Goal: Information Seeking & Learning: Check status

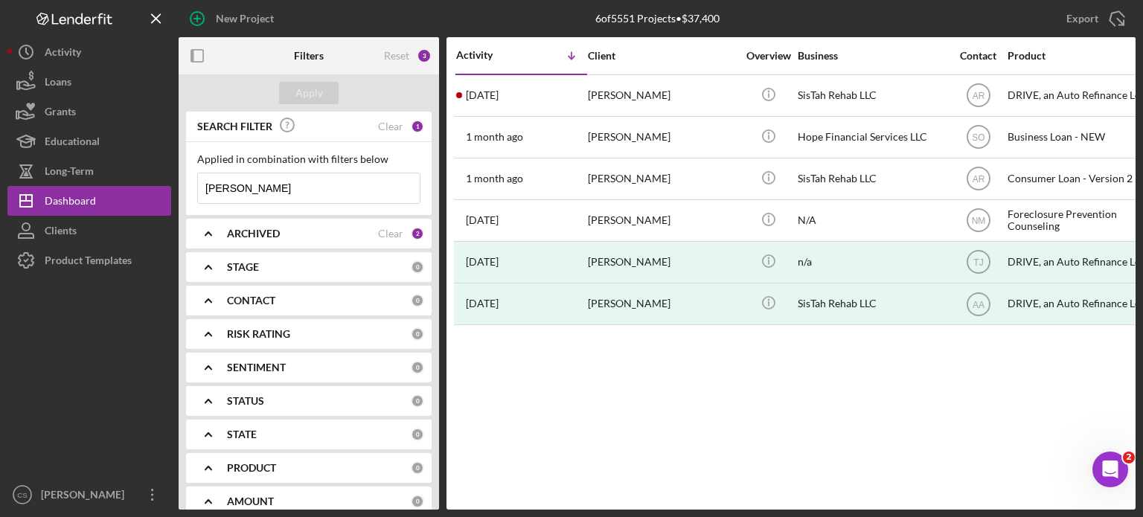
click at [253, 187] on input "[PERSON_NAME]" at bounding box center [309, 188] width 222 height 30
drag, startPoint x: 253, startPoint y: 187, endPoint x: 173, endPoint y: 190, distance: 80.4
click at [173, 190] on div "New Project 6 of 5551 Projects • $37,400 tatiana Export Icon/Export Filters Res…" at bounding box center [571, 255] width 1128 height 510
type input "MUNYAMBO"
click at [320, 102] on div "Apply" at bounding box center [309, 93] width 28 height 22
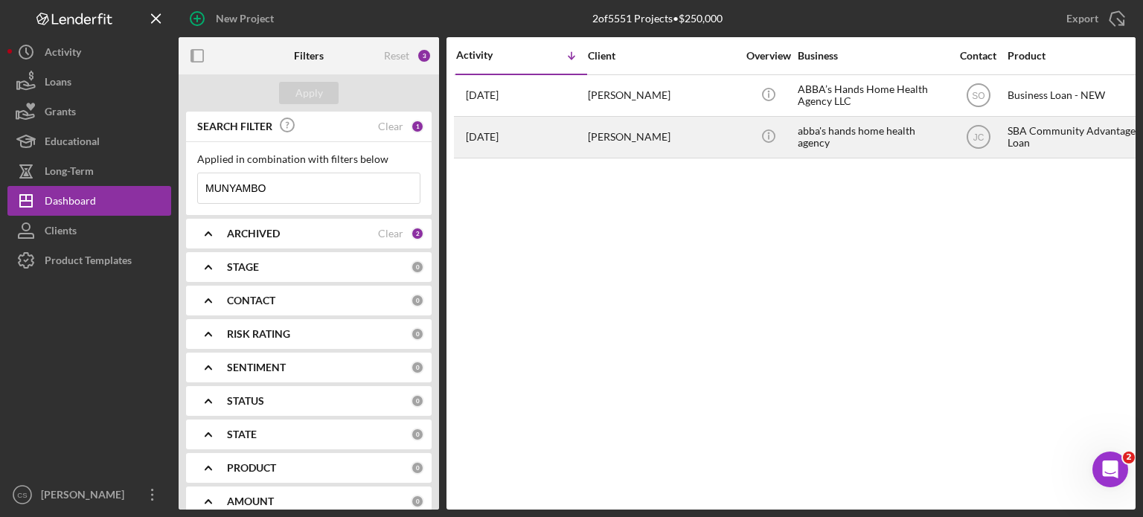
click at [499, 138] on time "[DATE]" at bounding box center [482, 137] width 33 height 12
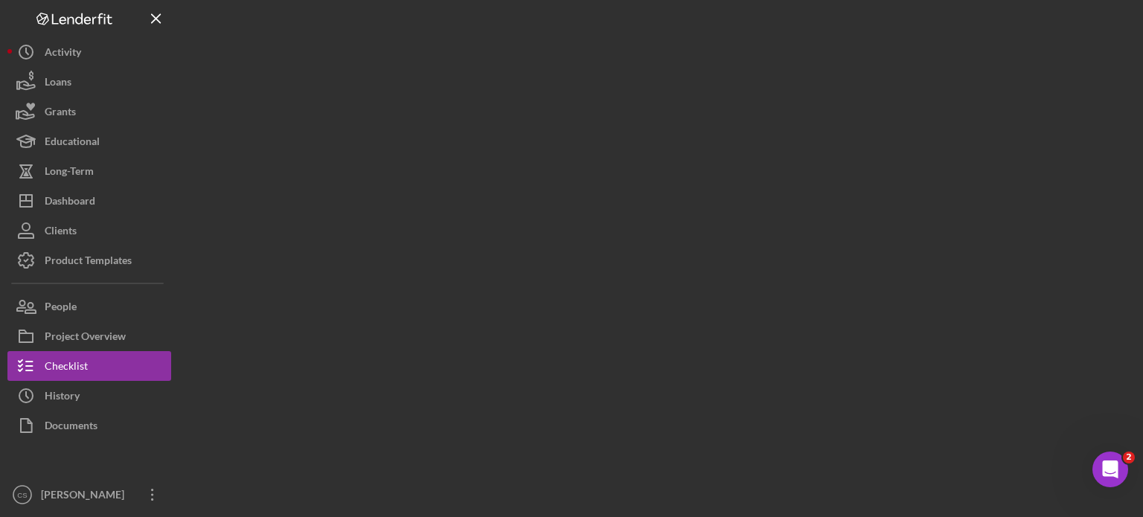
click at [499, 138] on div at bounding box center [657, 255] width 957 height 510
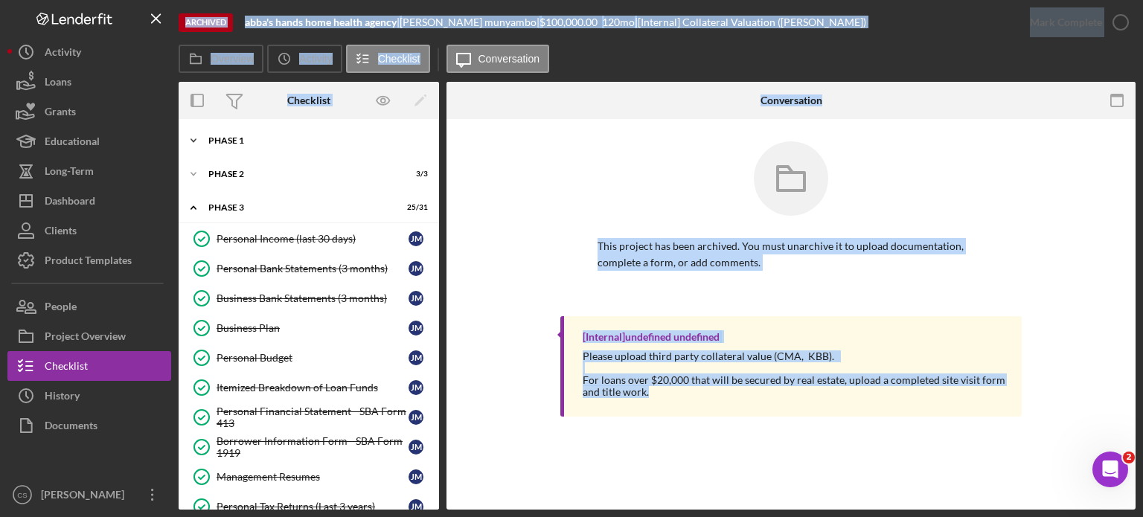
click at [196, 138] on icon "Icon/Expander" at bounding box center [194, 141] width 30 height 30
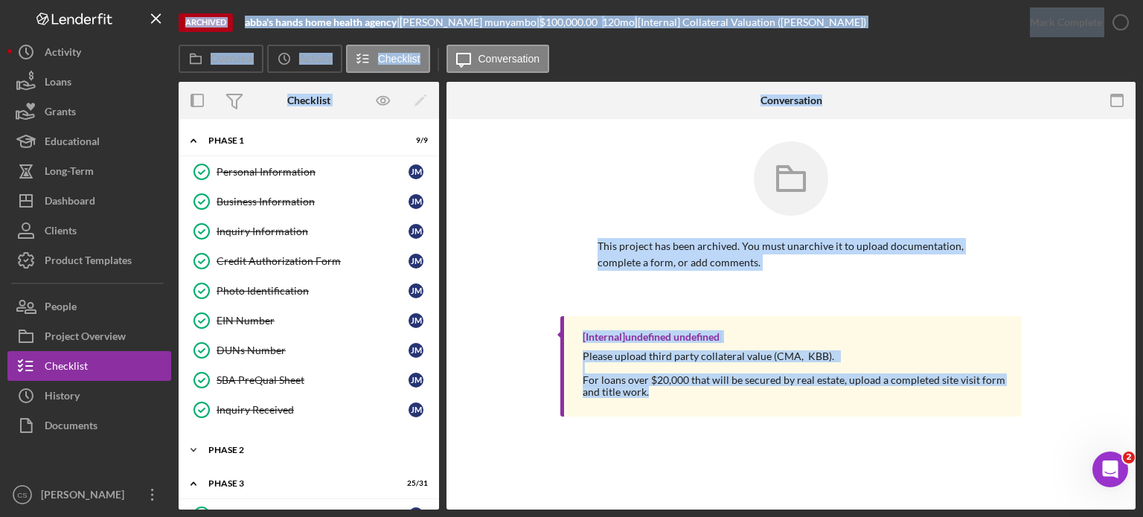
click at [193, 142] on polyline at bounding box center [193, 140] width 4 height 3
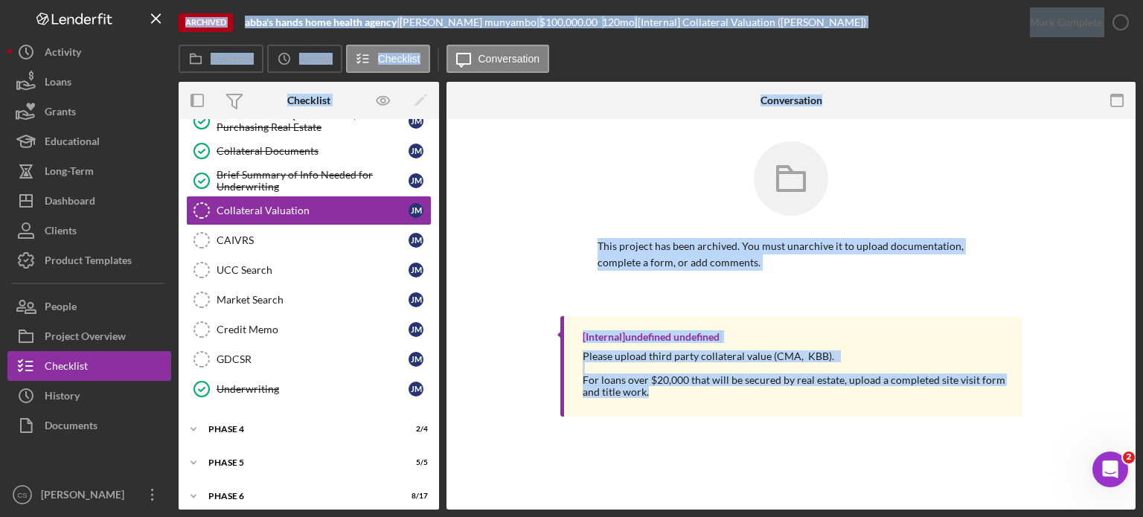
scroll to position [1146, 0]
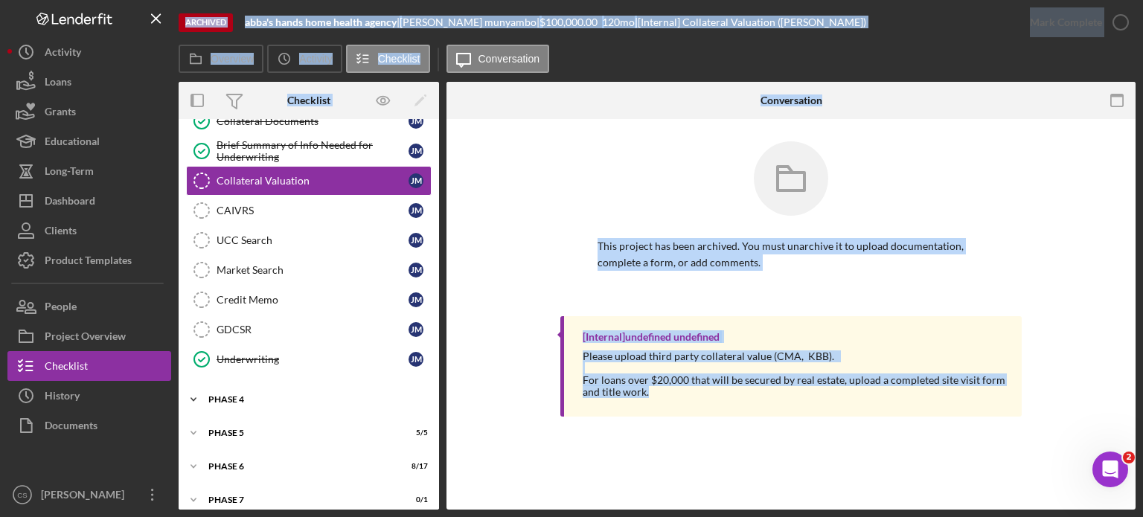
click at [196, 389] on icon "Icon/Expander" at bounding box center [194, 400] width 30 height 30
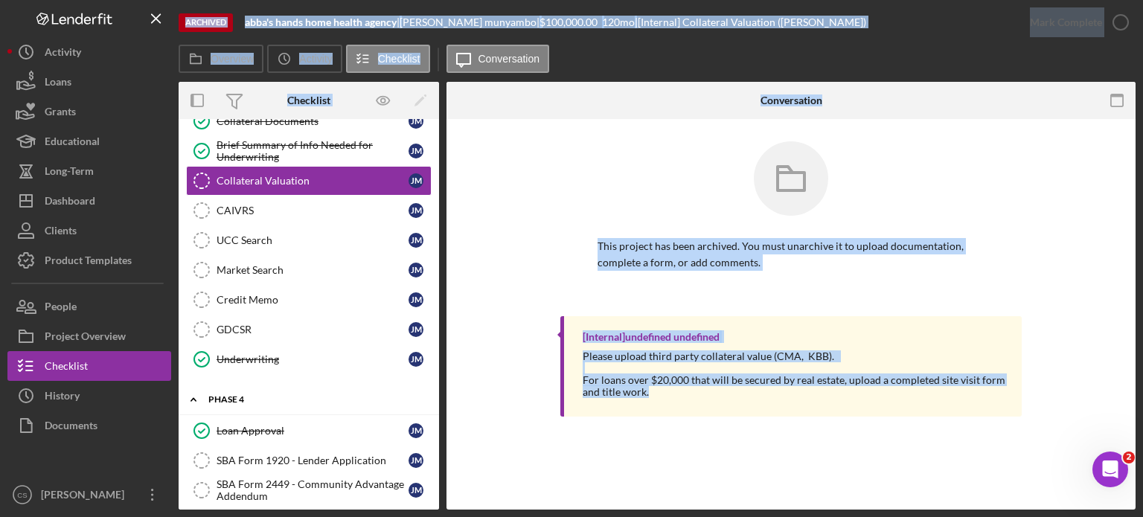
scroll to position [1271, 0]
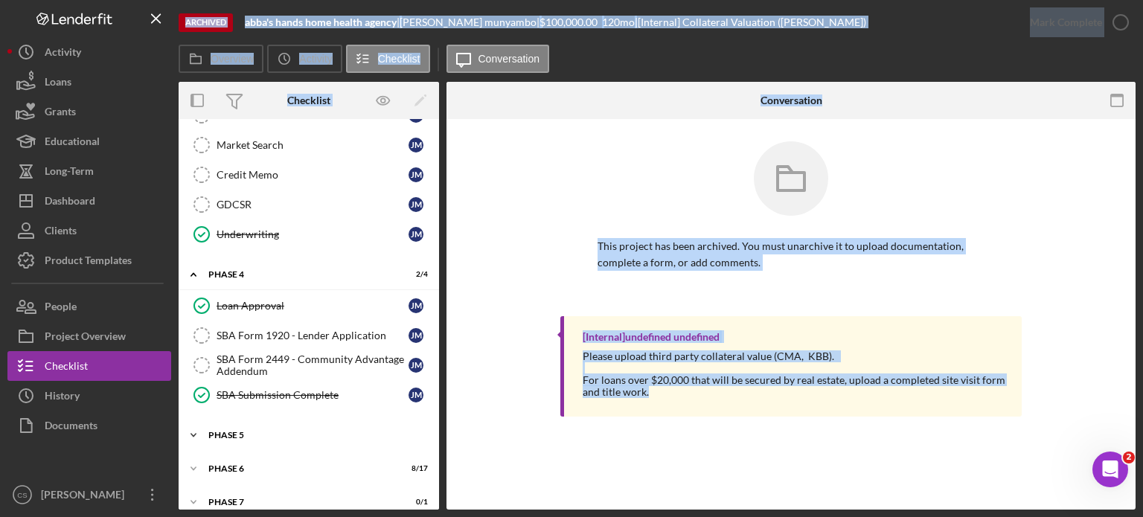
click at [193, 420] on icon "Icon/Expander" at bounding box center [194, 435] width 30 height 30
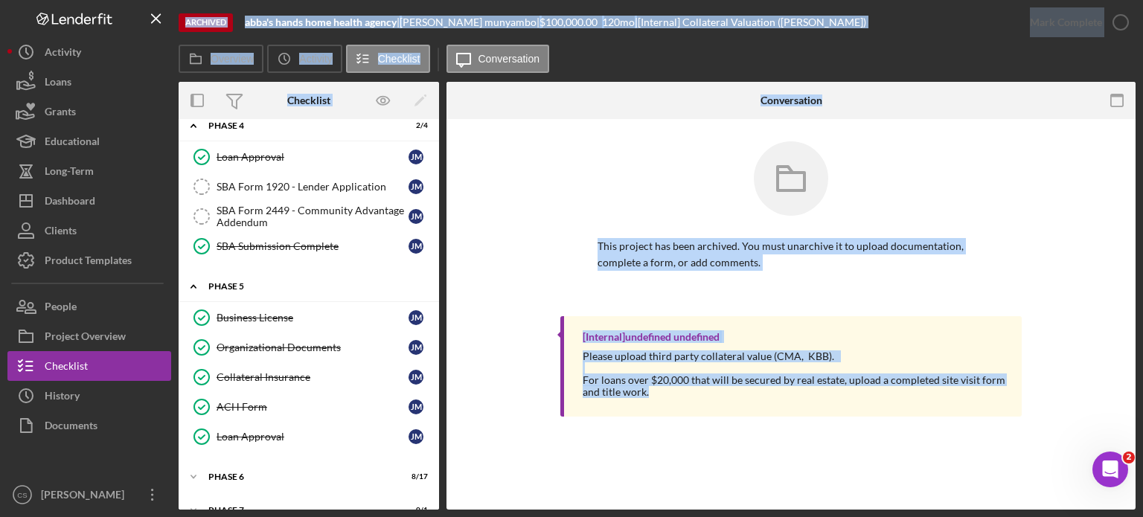
scroll to position [1427, 0]
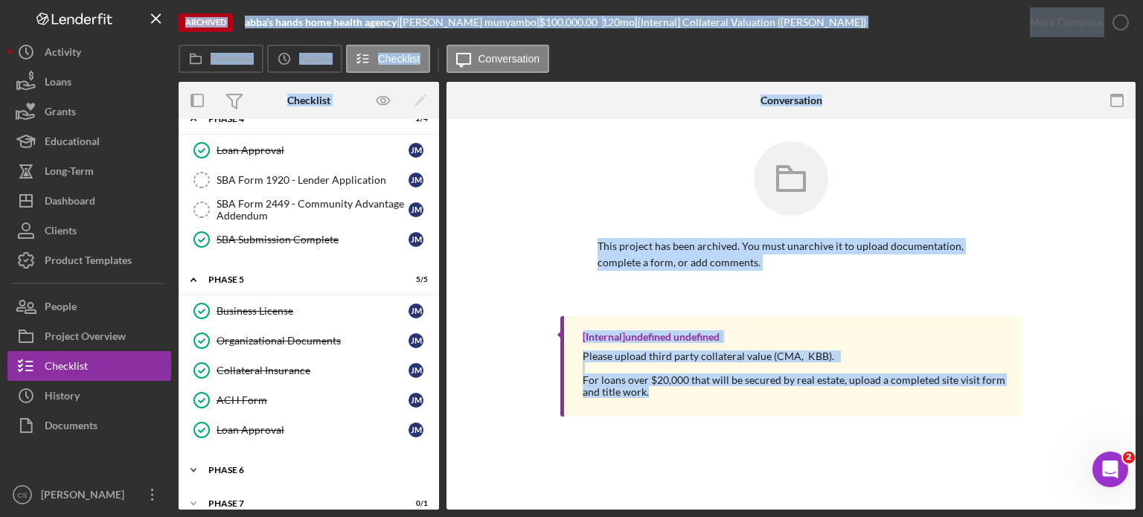
click at [196, 456] on icon "Icon/Expander" at bounding box center [194, 470] width 30 height 30
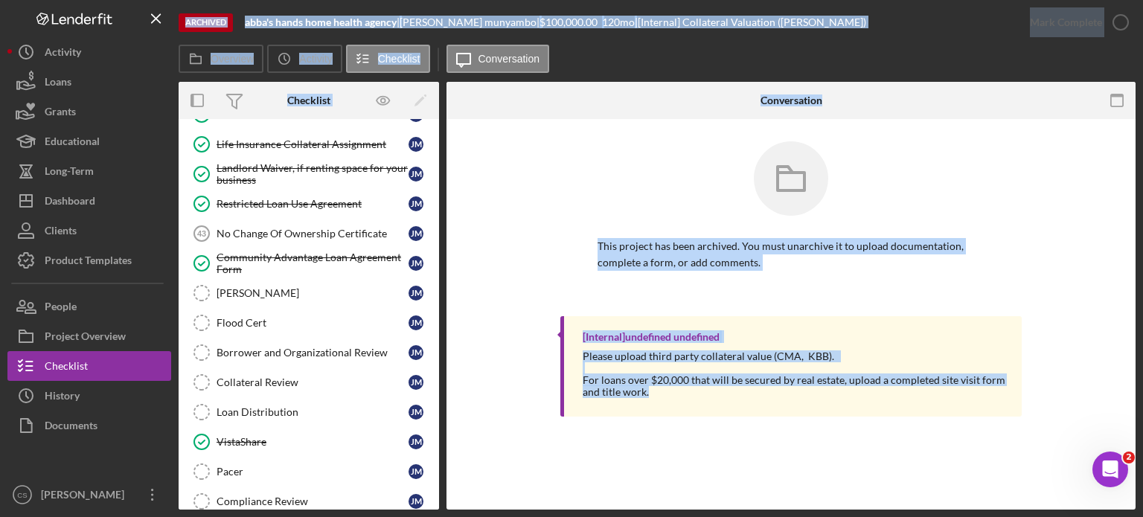
scroll to position [1936, 0]
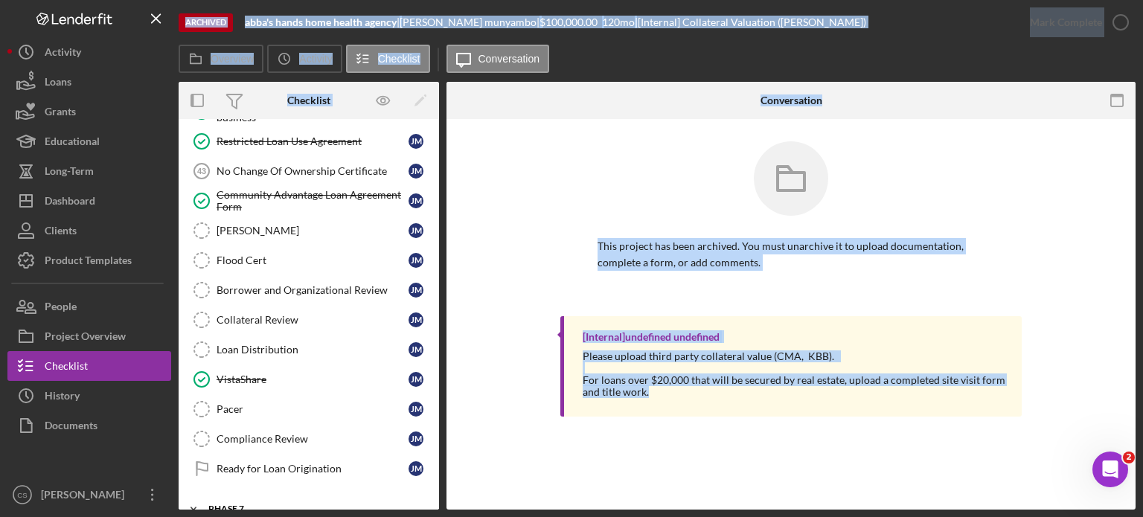
click at [196, 494] on icon "Icon/Expander" at bounding box center [194, 509] width 30 height 30
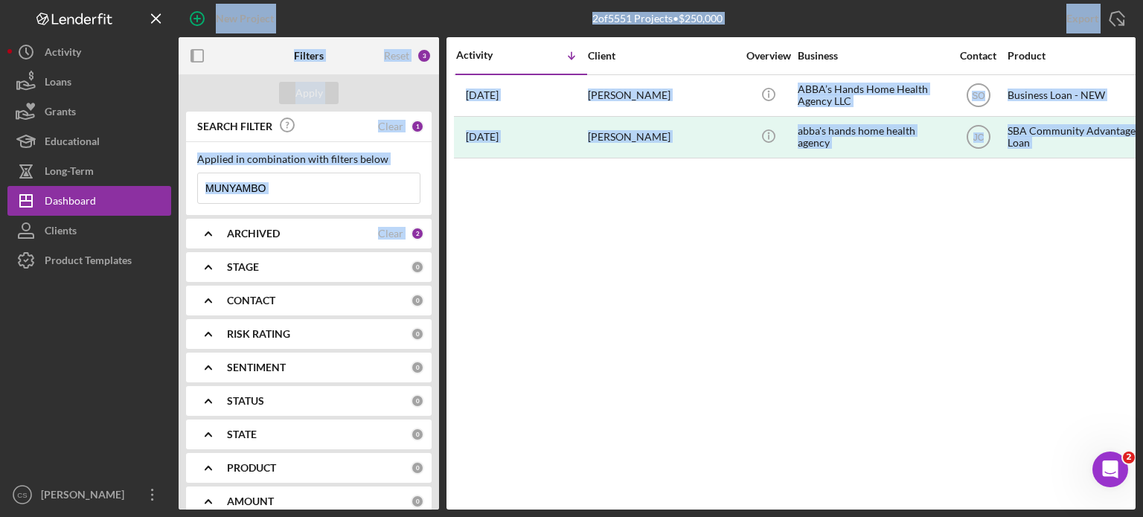
click at [523, 287] on div "Activity Icon/Table Sort Arrow Client Overview Business Contact Product Categor…" at bounding box center [791, 273] width 689 height 473
